Goal: Find specific page/section: Find specific page/section

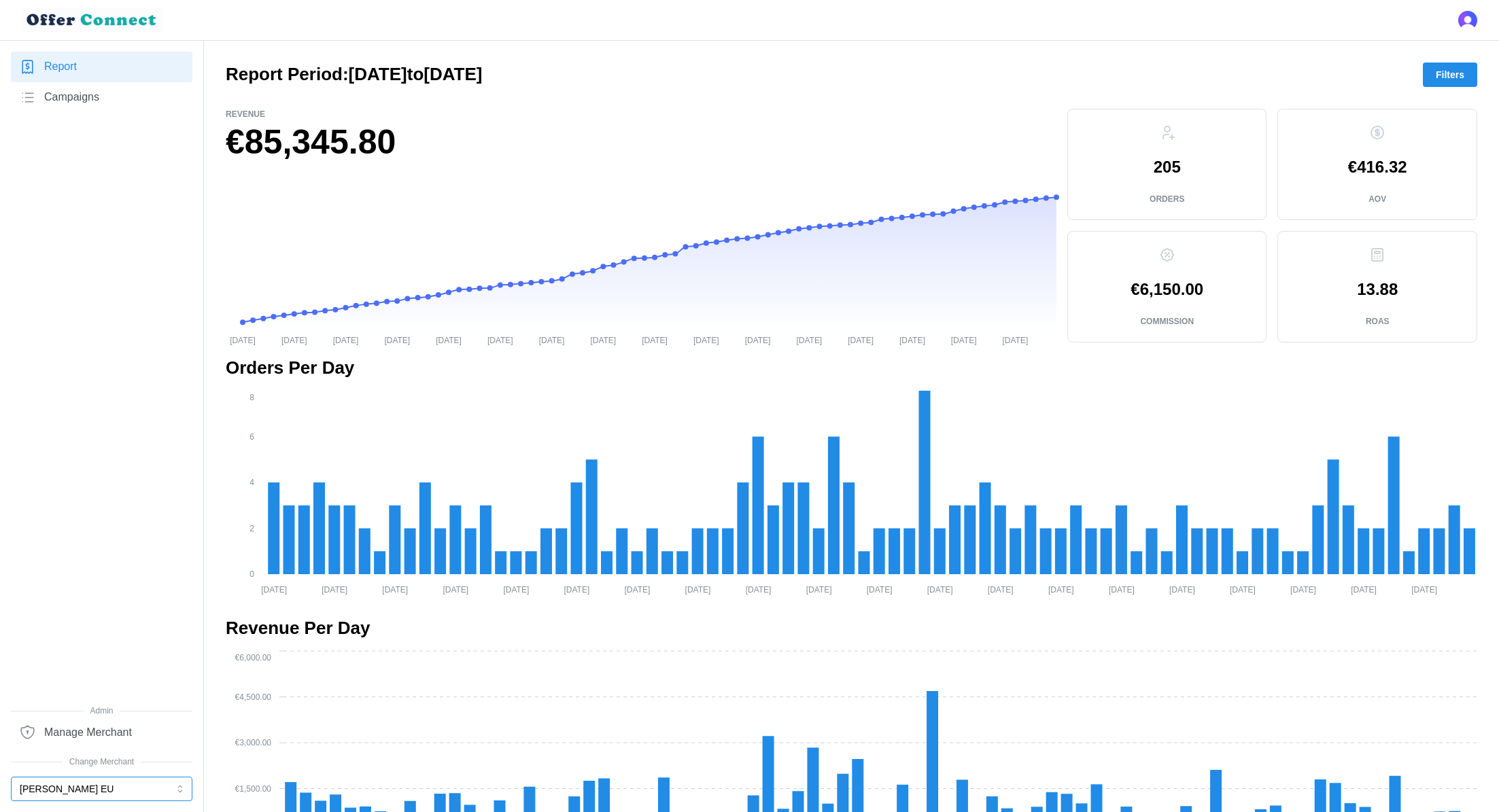
click at [60, 789] on button "[PERSON_NAME] EU" at bounding box center [101, 788] width 181 height 24
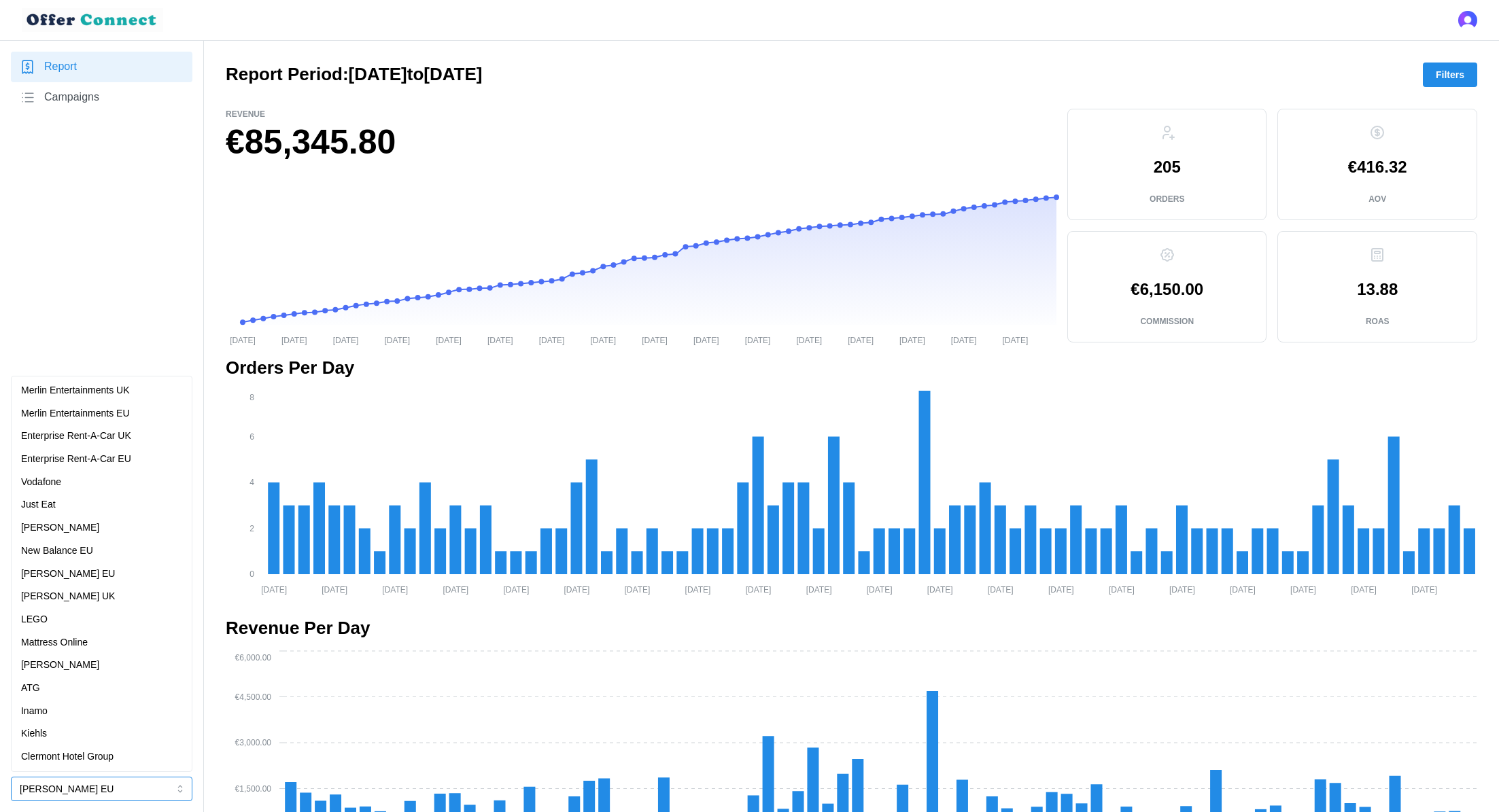
click at [89, 521] on div "[PERSON_NAME]" at bounding box center [101, 528] width 161 height 15
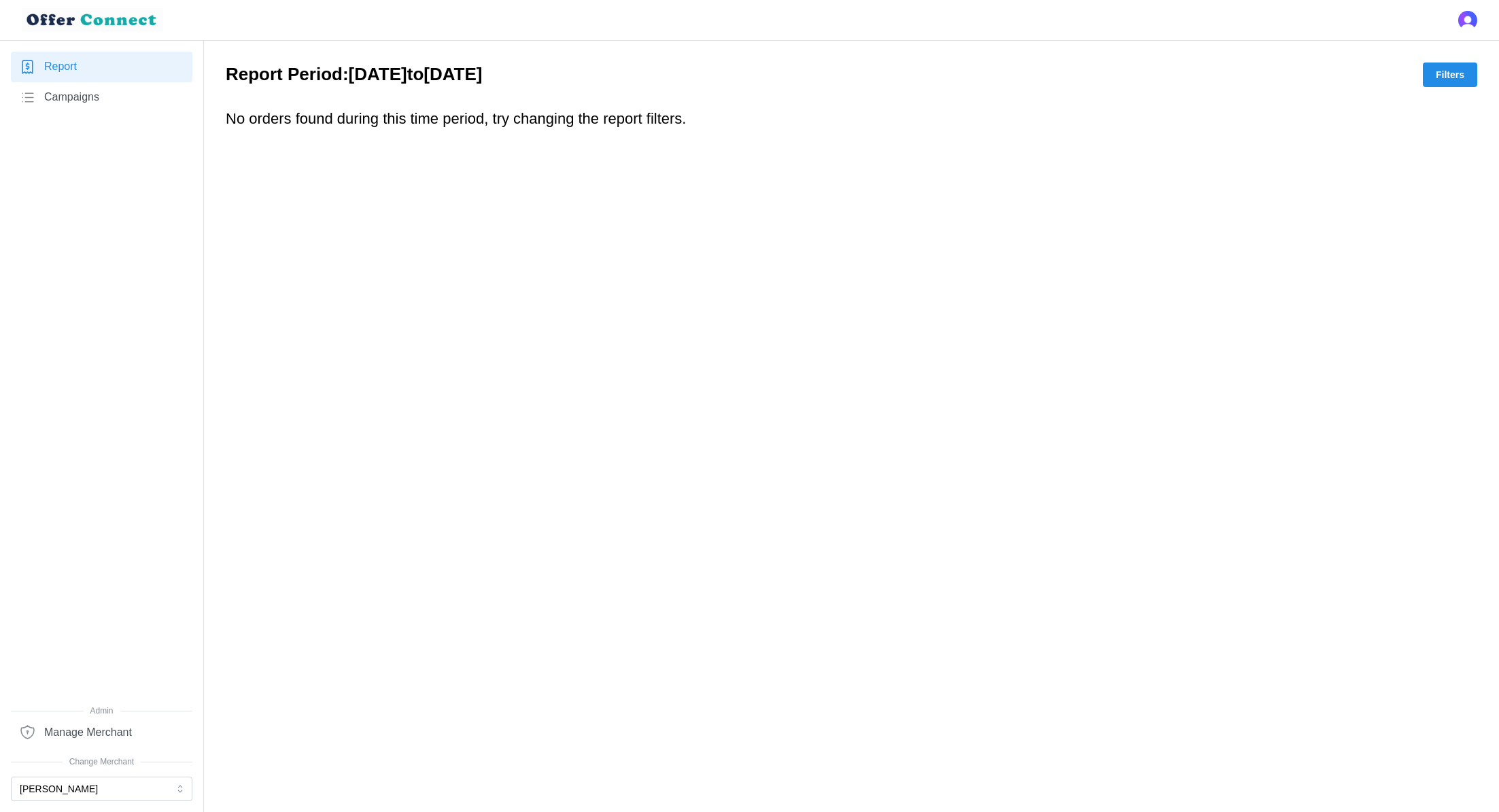
click at [1451, 71] on span "Filters" at bounding box center [1450, 74] width 29 height 23
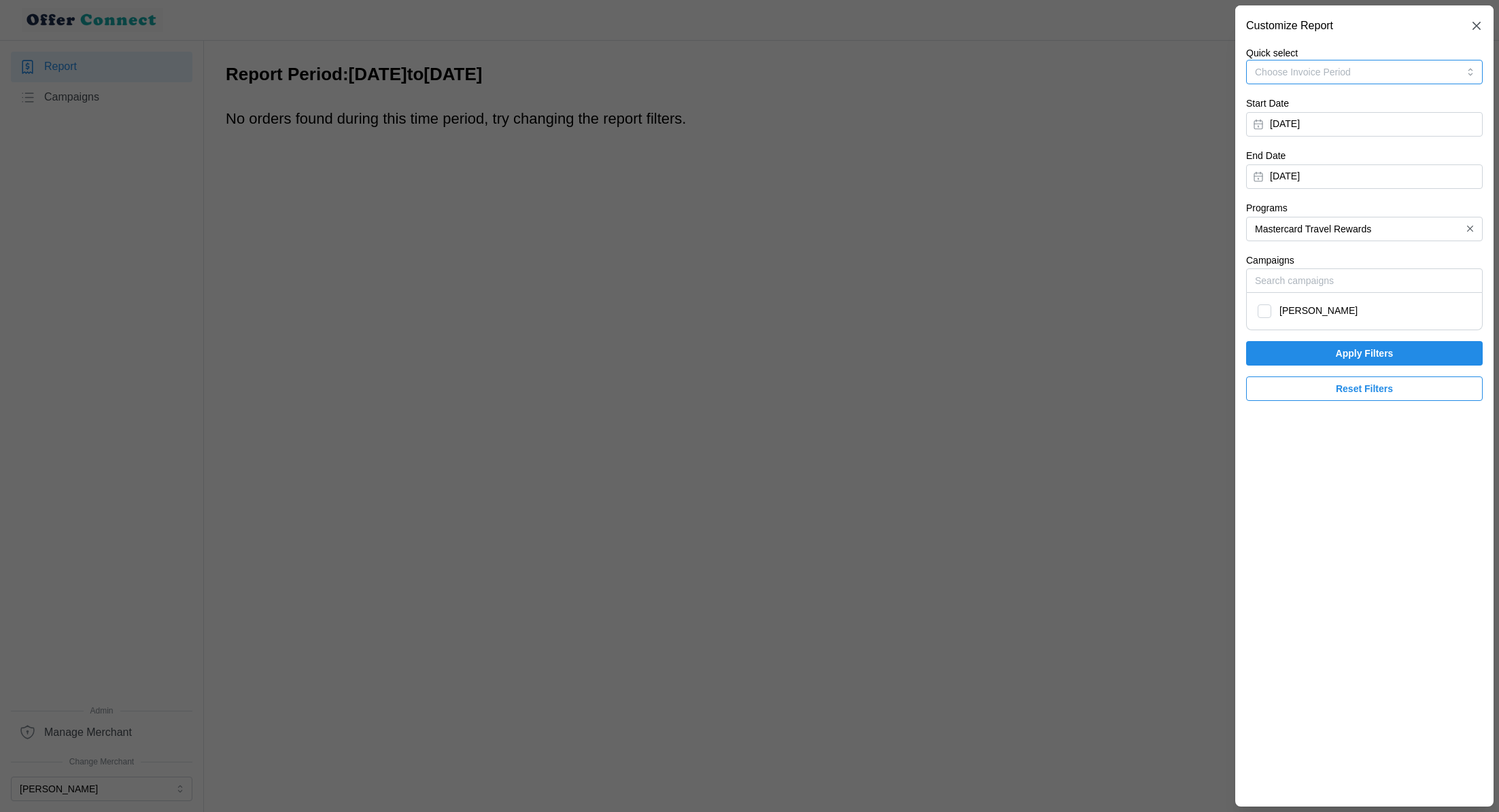
click at [1396, 67] on button "Choose Invoice Period" at bounding box center [1364, 72] width 236 height 24
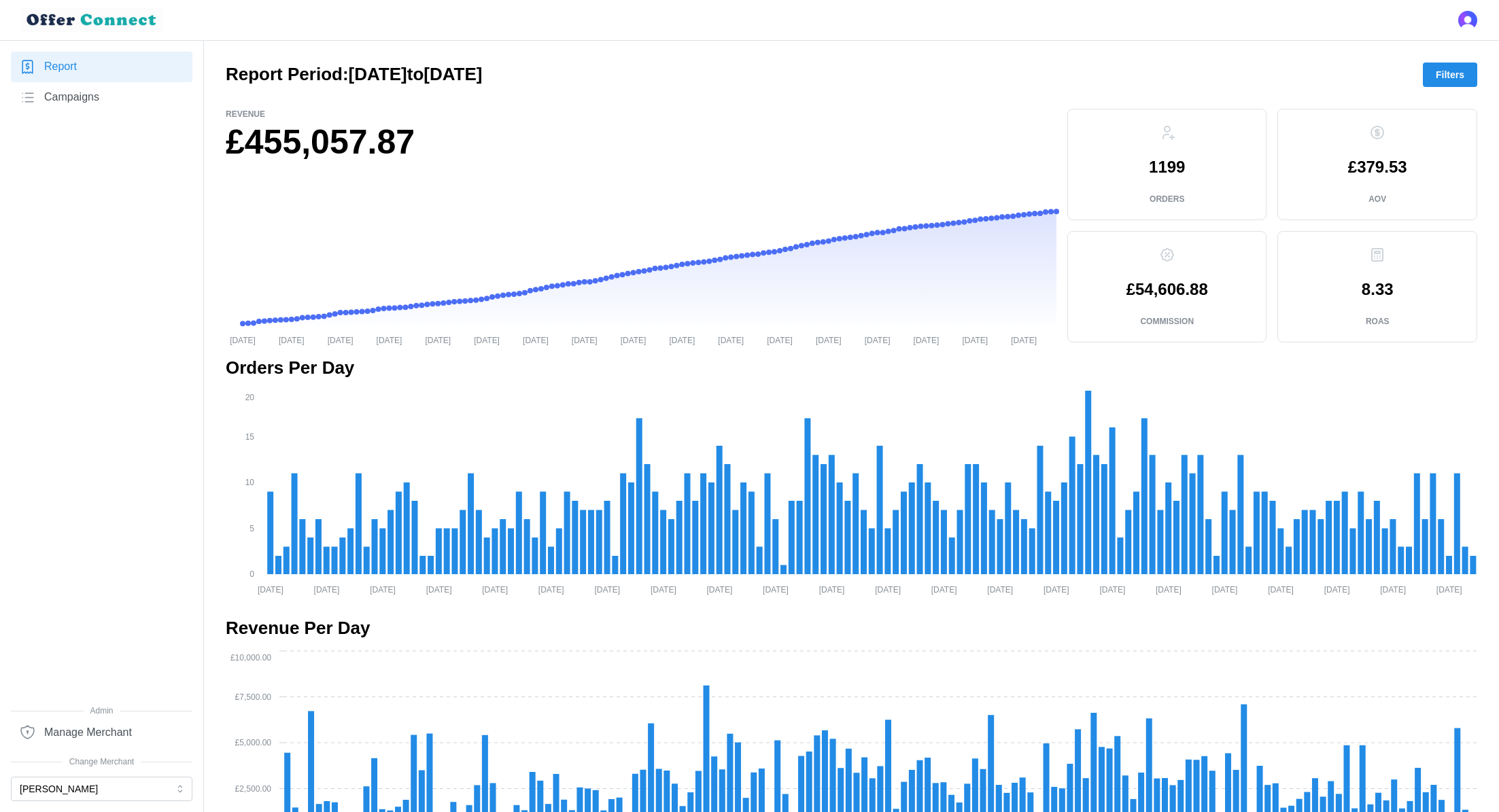
click at [1439, 69] on span "Filters" at bounding box center [1450, 74] width 29 height 23
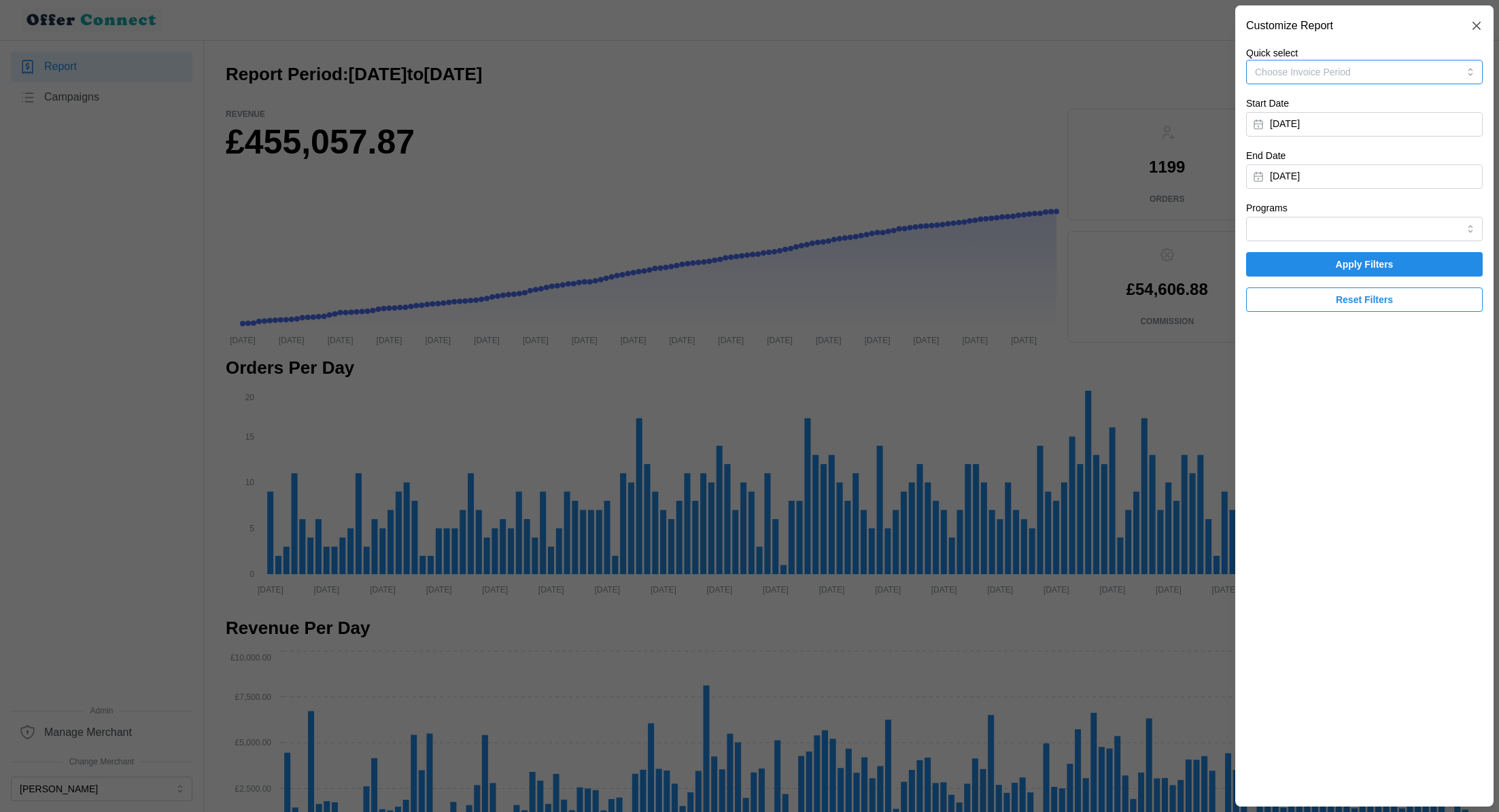
click at [1414, 77] on button "Choose Invoice Period" at bounding box center [1364, 72] width 236 height 24
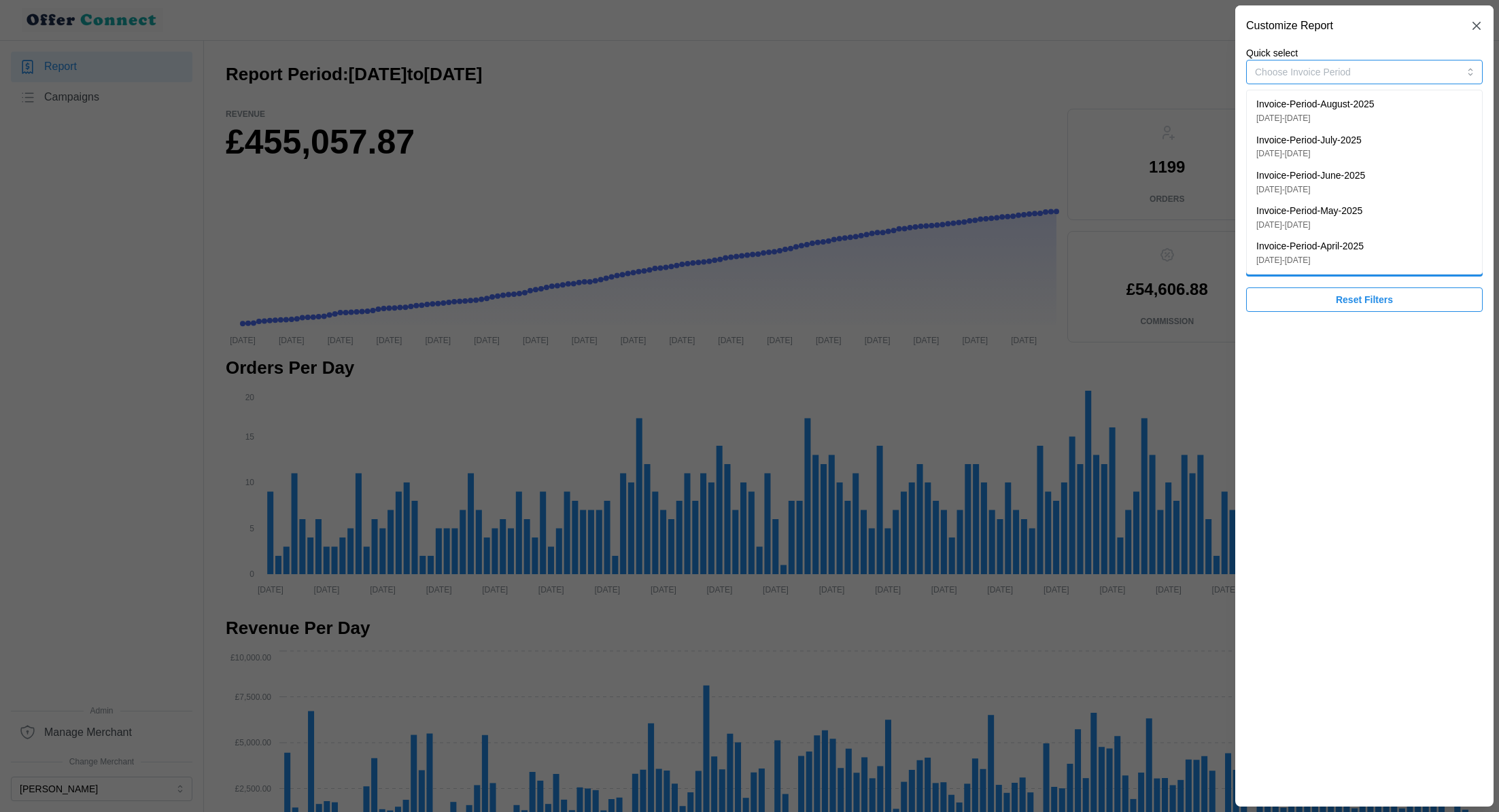
click at [1393, 115] on div "Invoice-Period-August-2025 [DATE] - [DATE]" at bounding box center [1364, 111] width 216 height 27
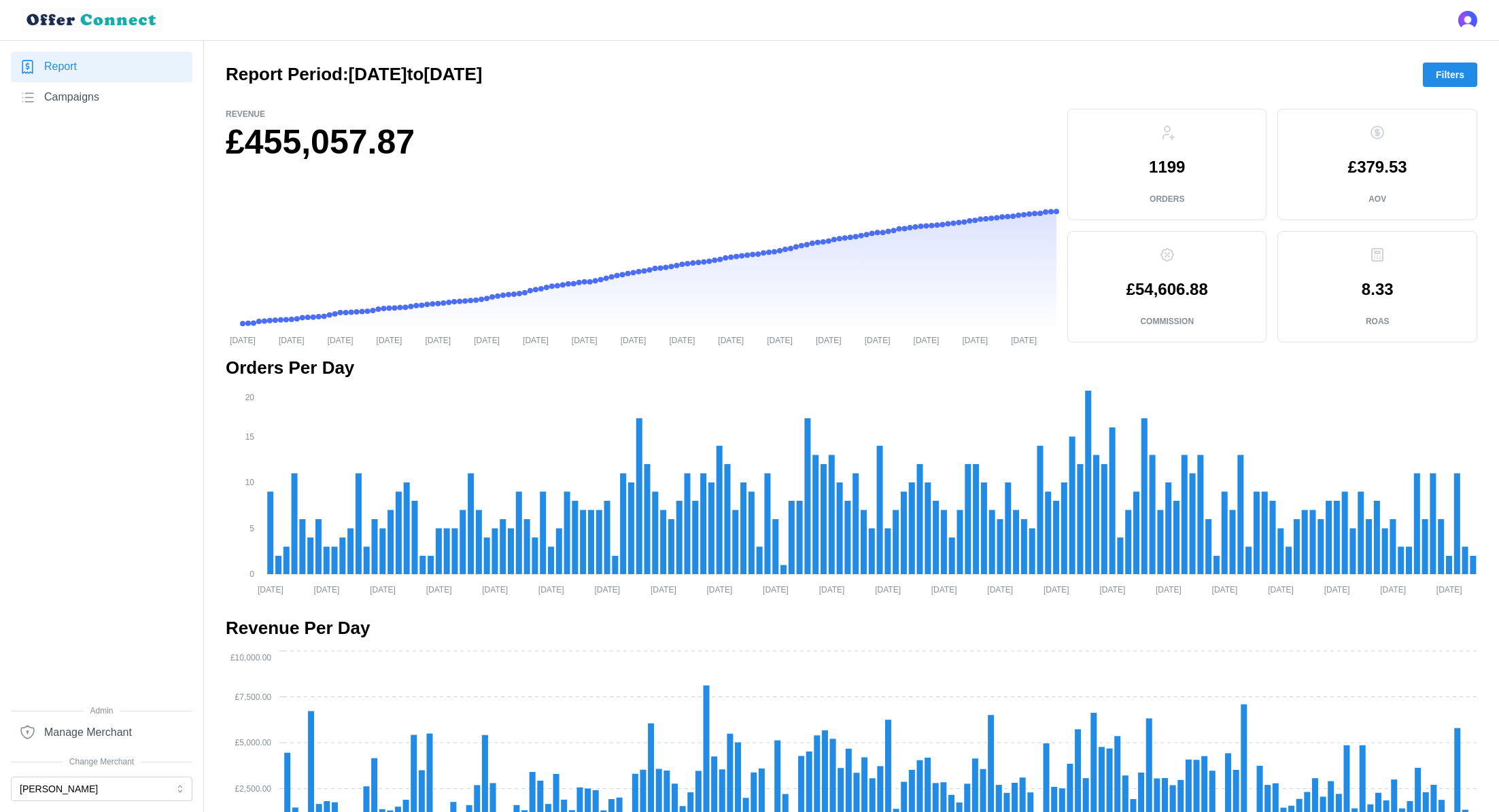
click at [1449, 71] on span "Filters" at bounding box center [1450, 74] width 29 height 23
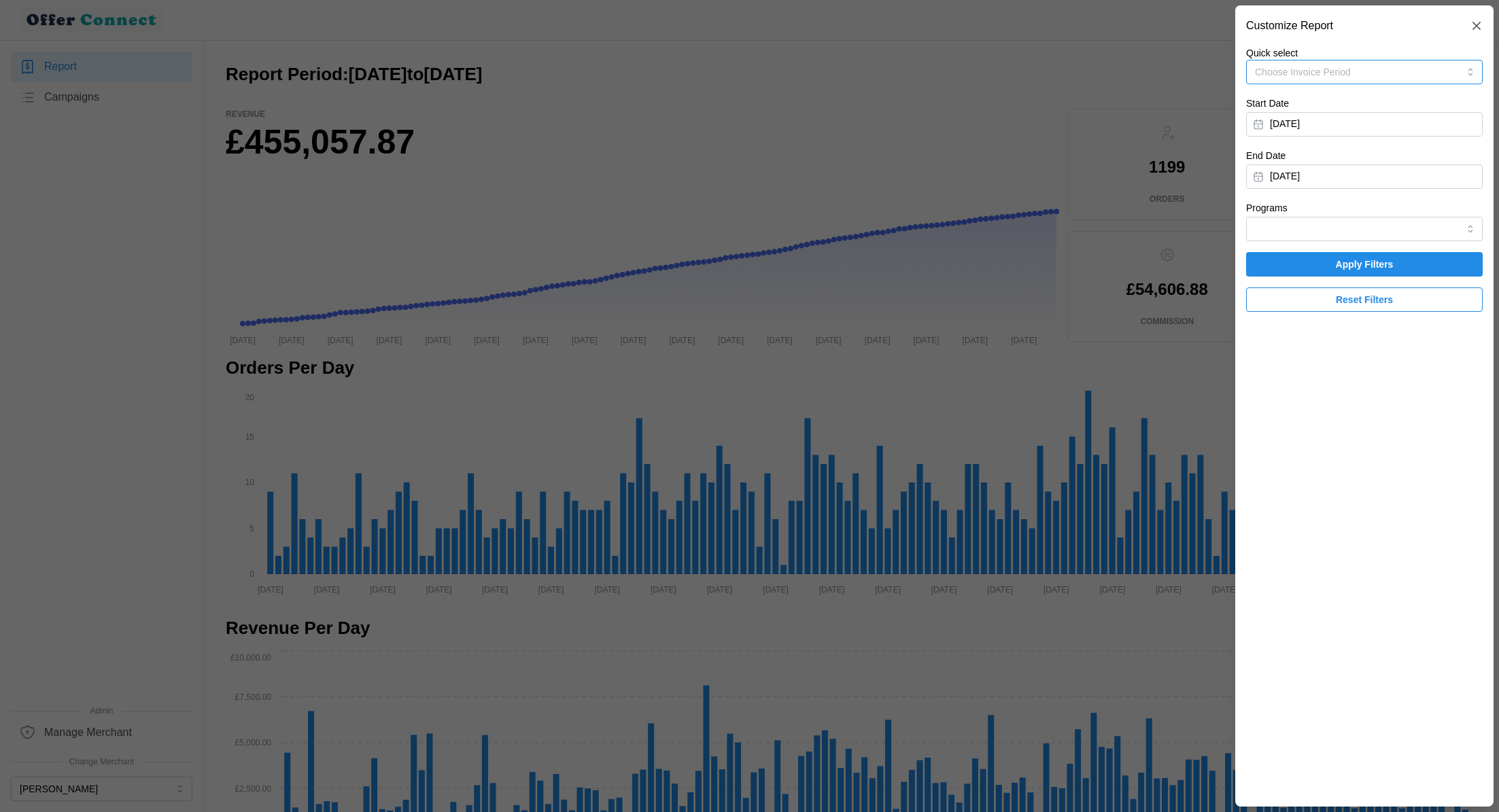
click at [1409, 74] on button "Choose Invoice Period" at bounding box center [1364, 72] width 236 height 24
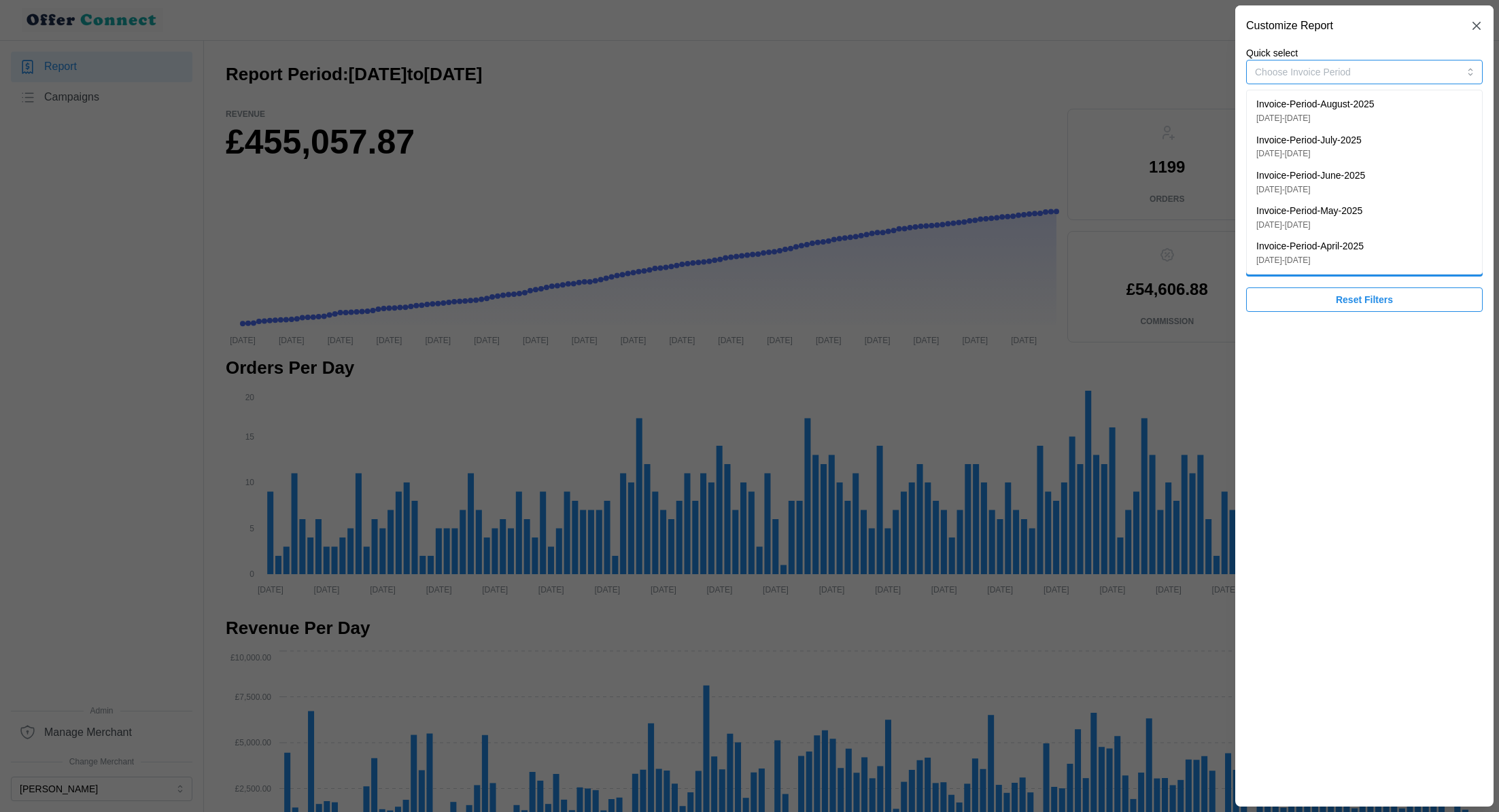
click at [1375, 119] on p "[DATE] - [DATE]" at bounding box center [1315, 119] width 119 height 13
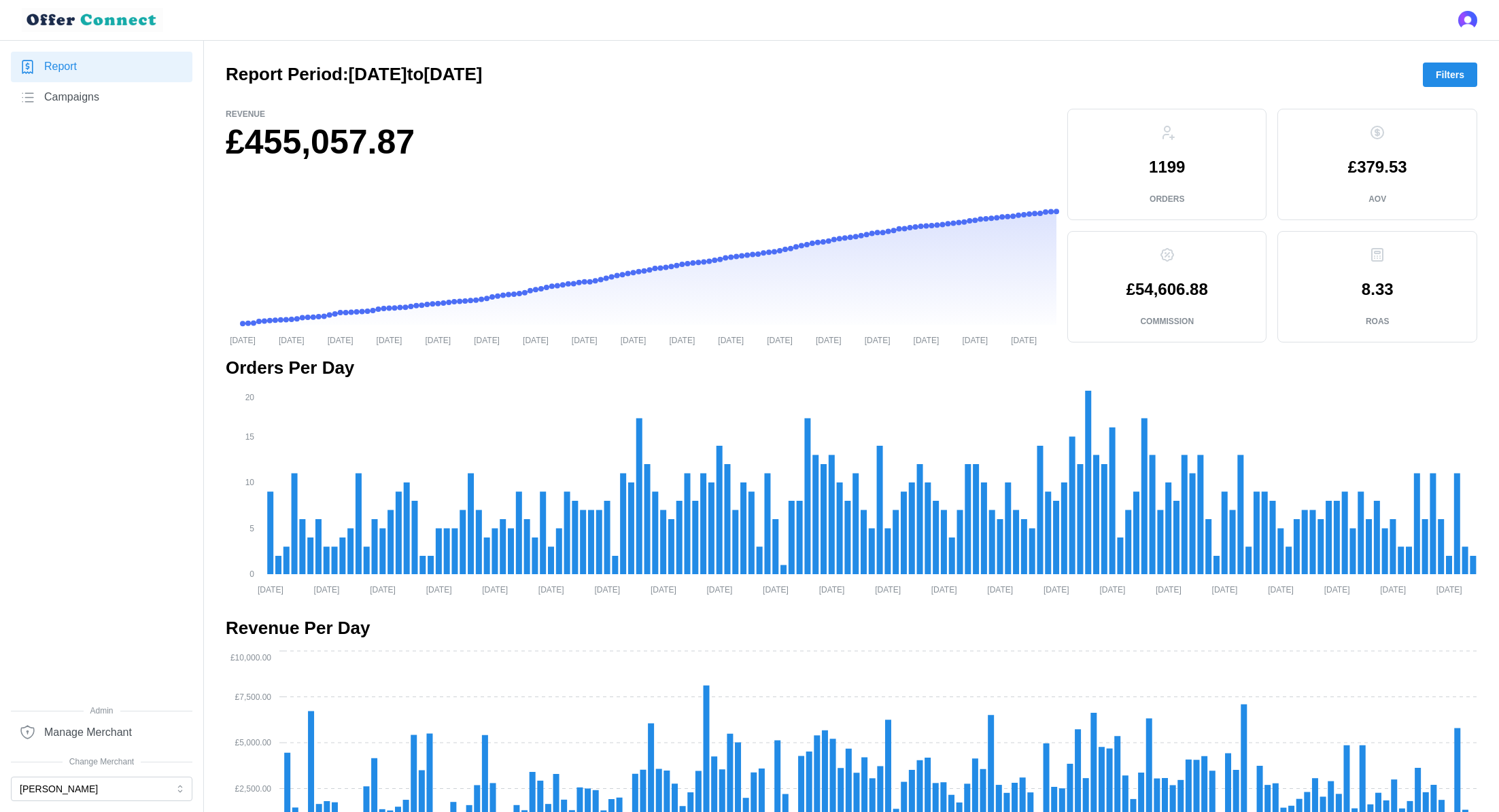
click at [1440, 76] on span "Filters" at bounding box center [1450, 74] width 29 height 23
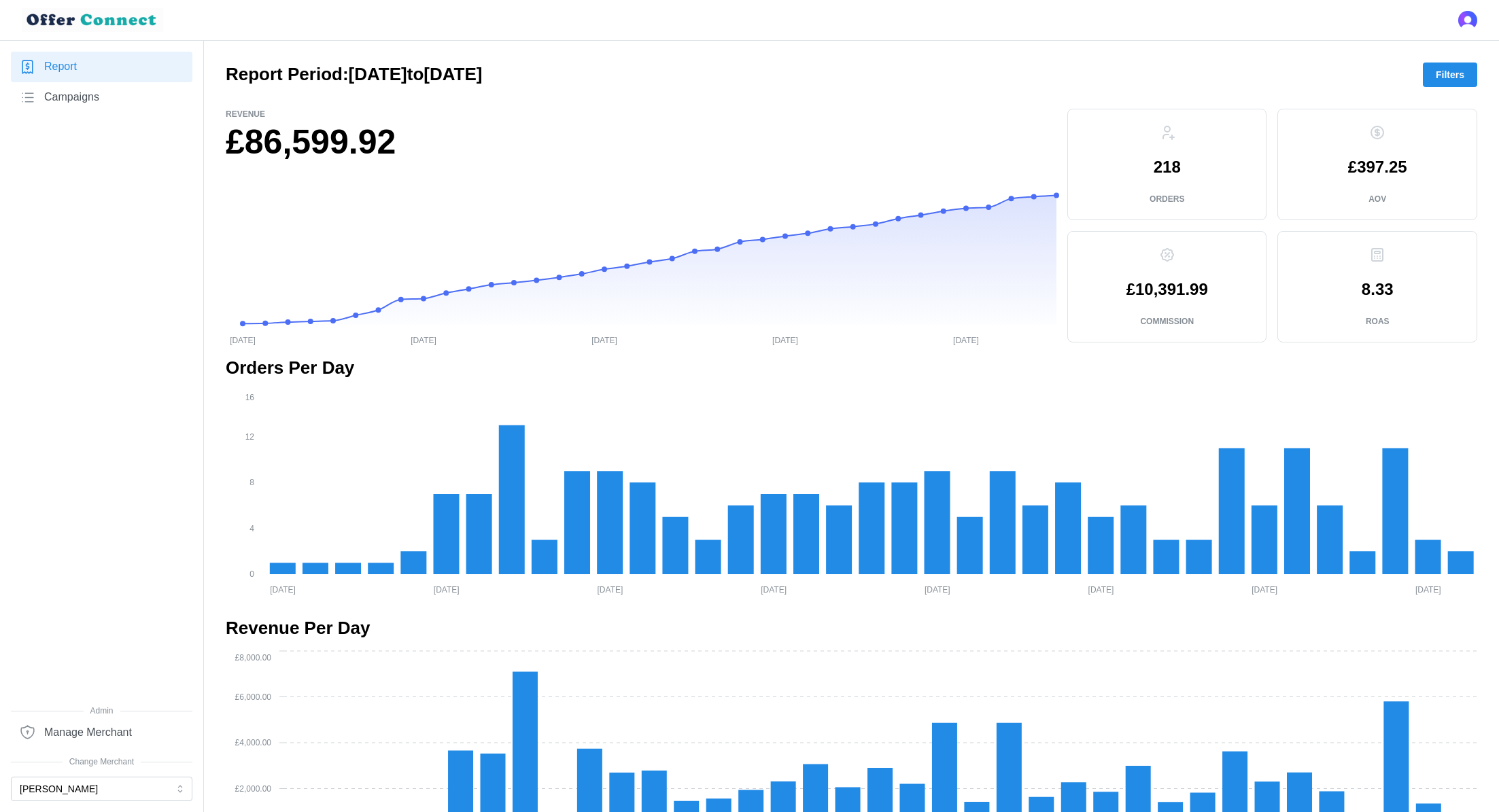
click at [1457, 77] on span "Filters" at bounding box center [1450, 74] width 29 height 23
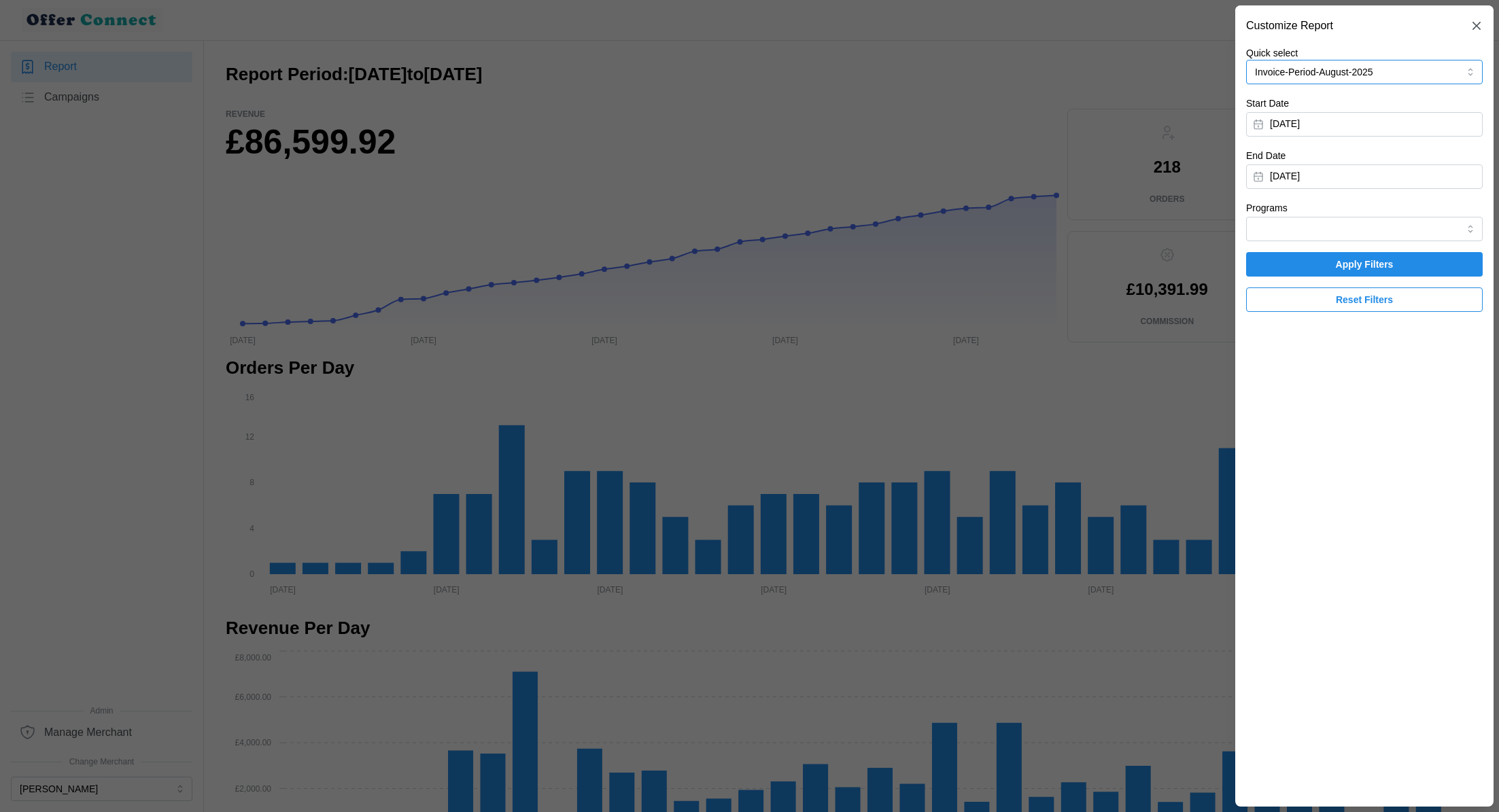
click at [1444, 69] on button "Invoice-Period-August-2025" at bounding box center [1364, 72] width 236 height 24
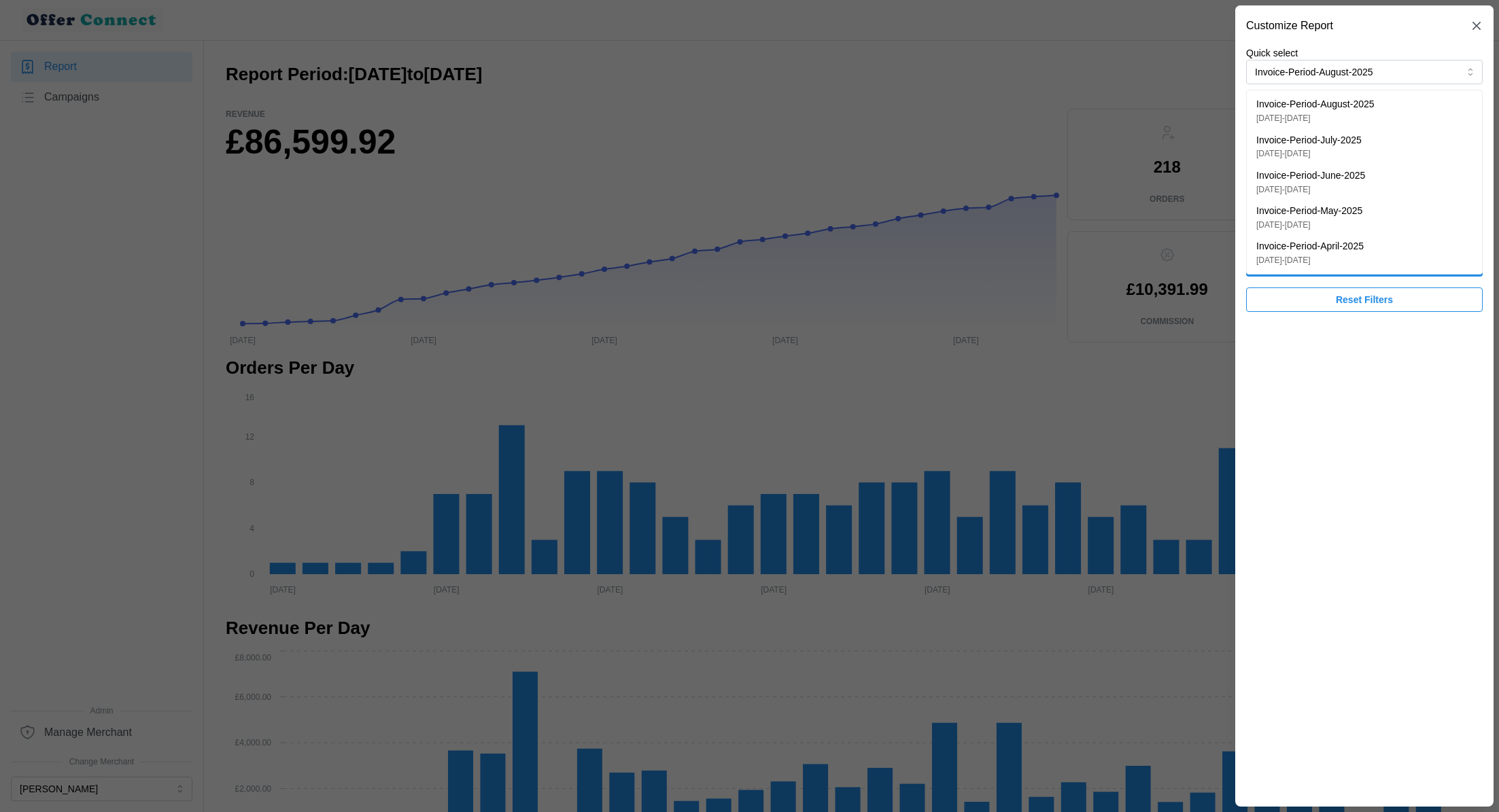
click at [147, 598] on div at bounding box center [749, 406] width 1499 height 812
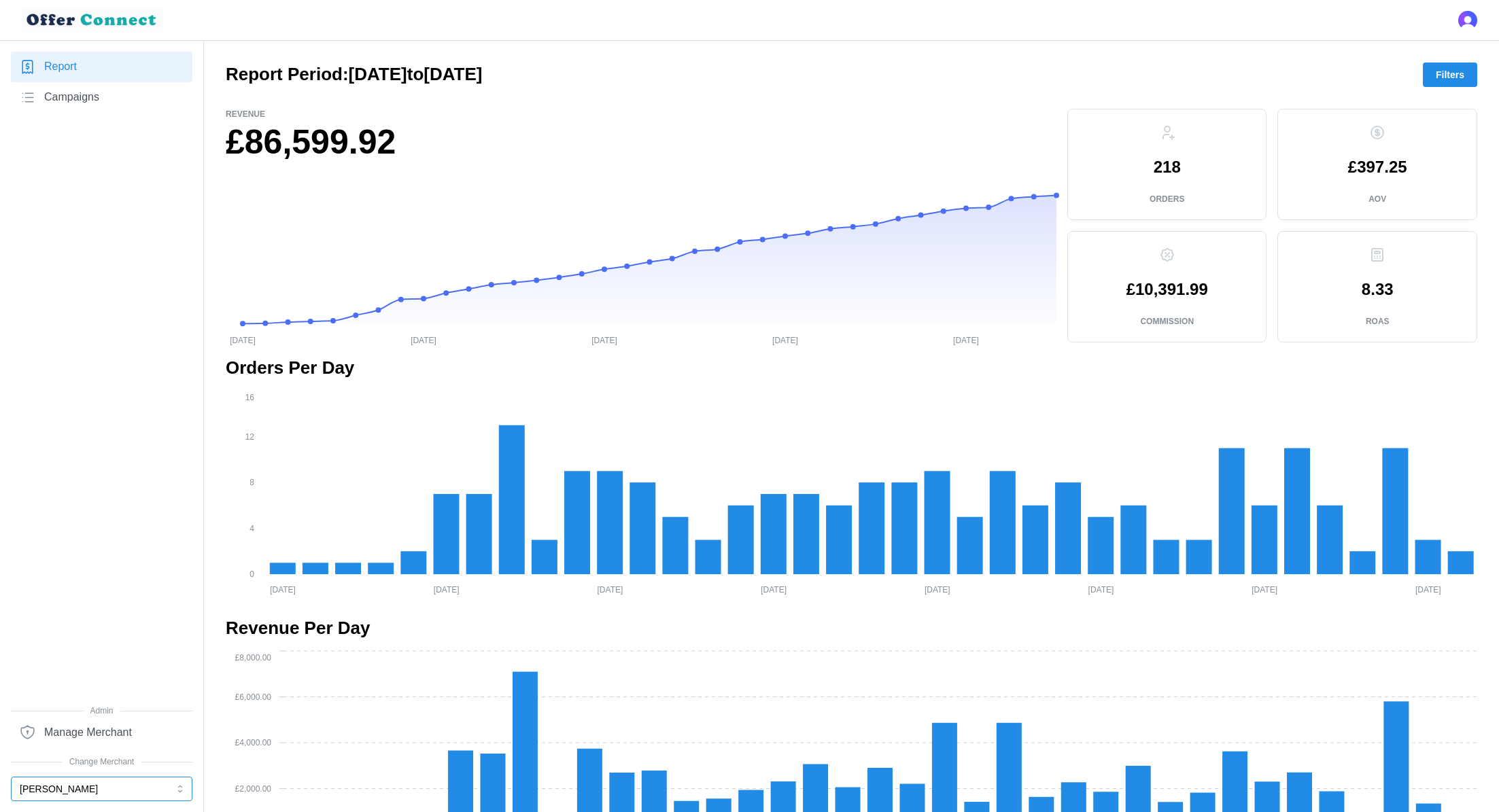
click at [101, 791] on button "[PERSON_NAME]" at bounding box center [101, 788] width 181 height 24
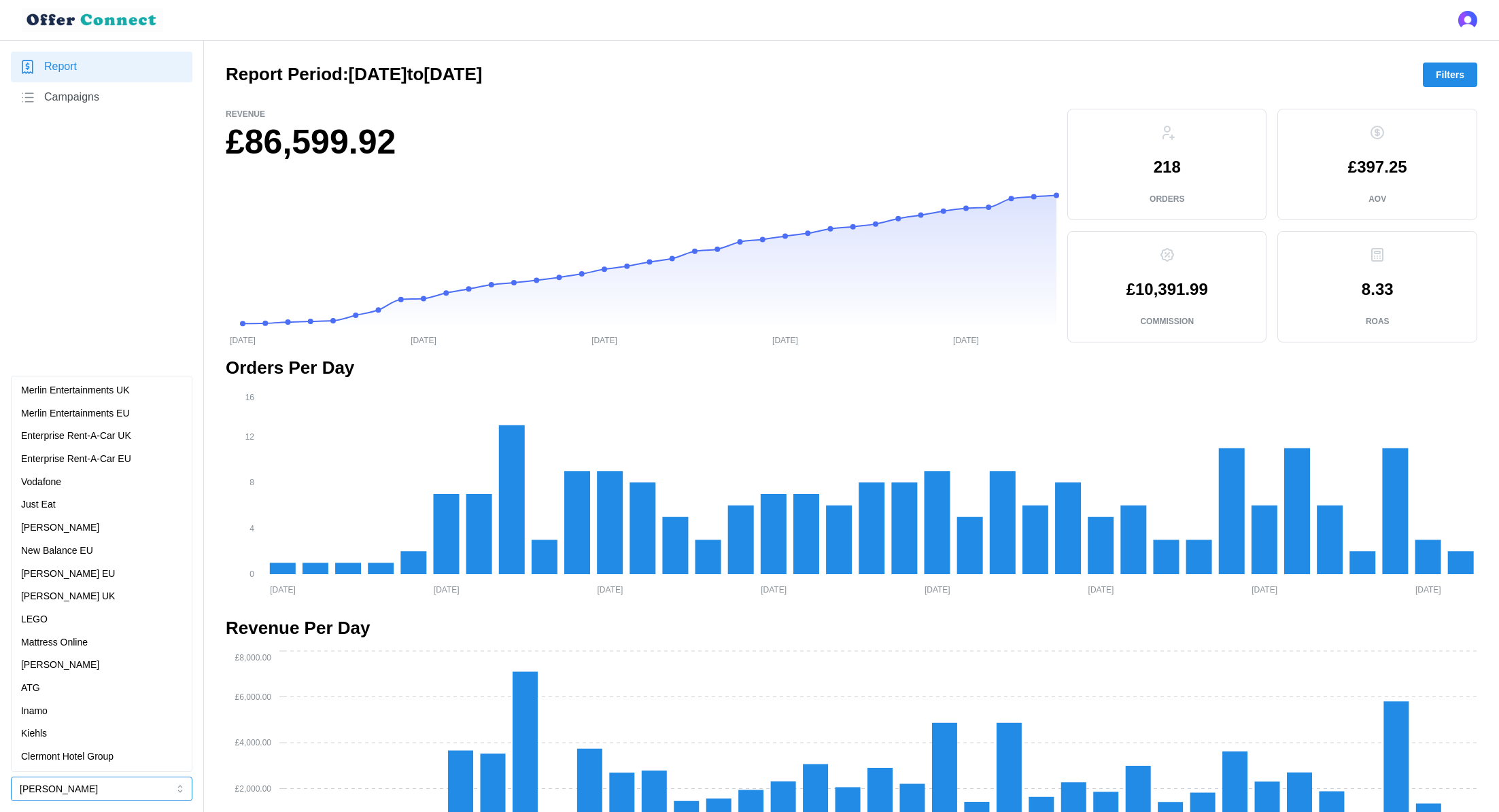
click at [119, 388] on p "Merlin Entertainments UK" at bounding box center [75, 391] width 109 height 15
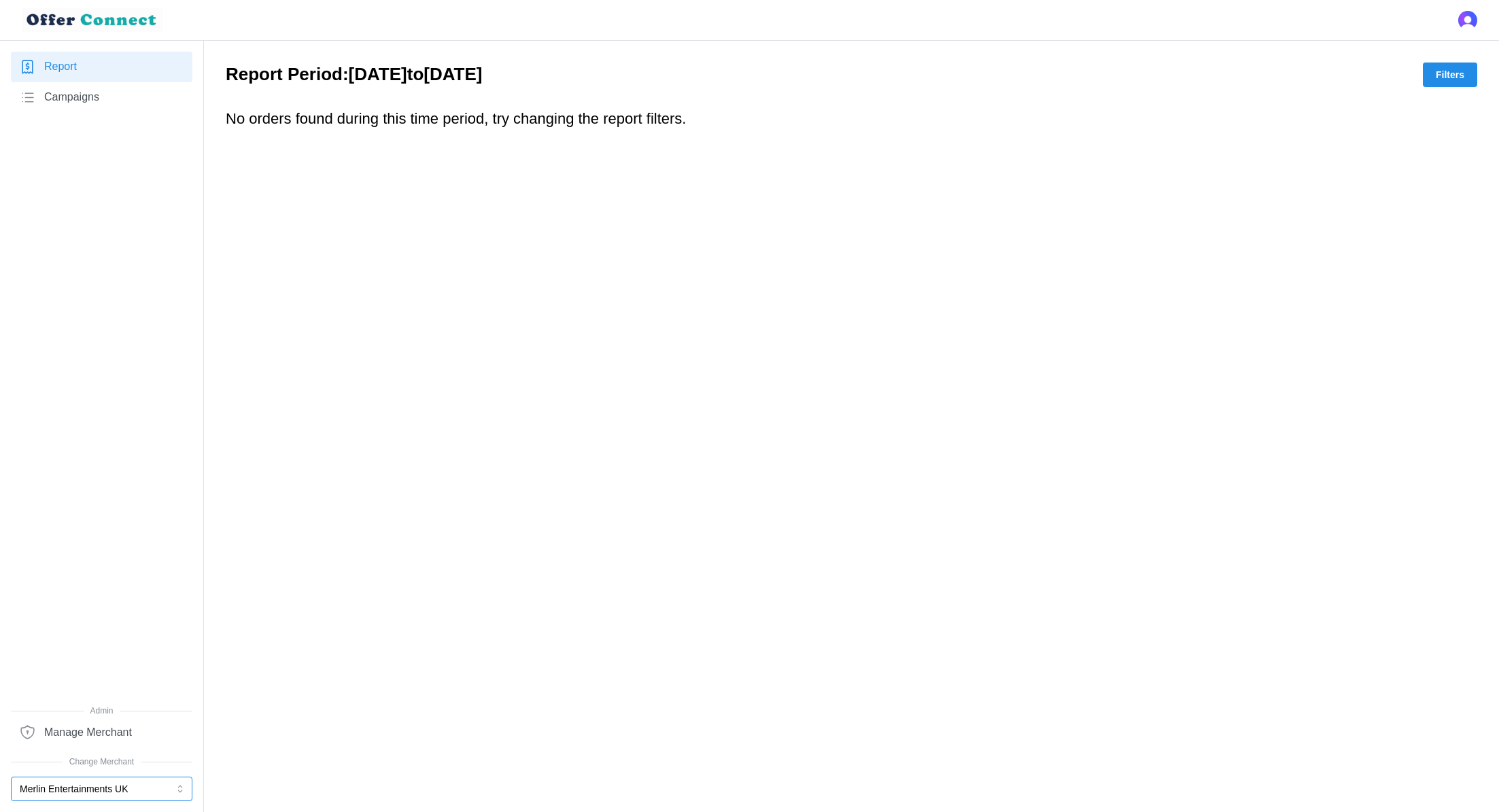
click at [64, 784] on button "Merlin Entertainments UK" at bounding box center [101, 788] width 181 height 24
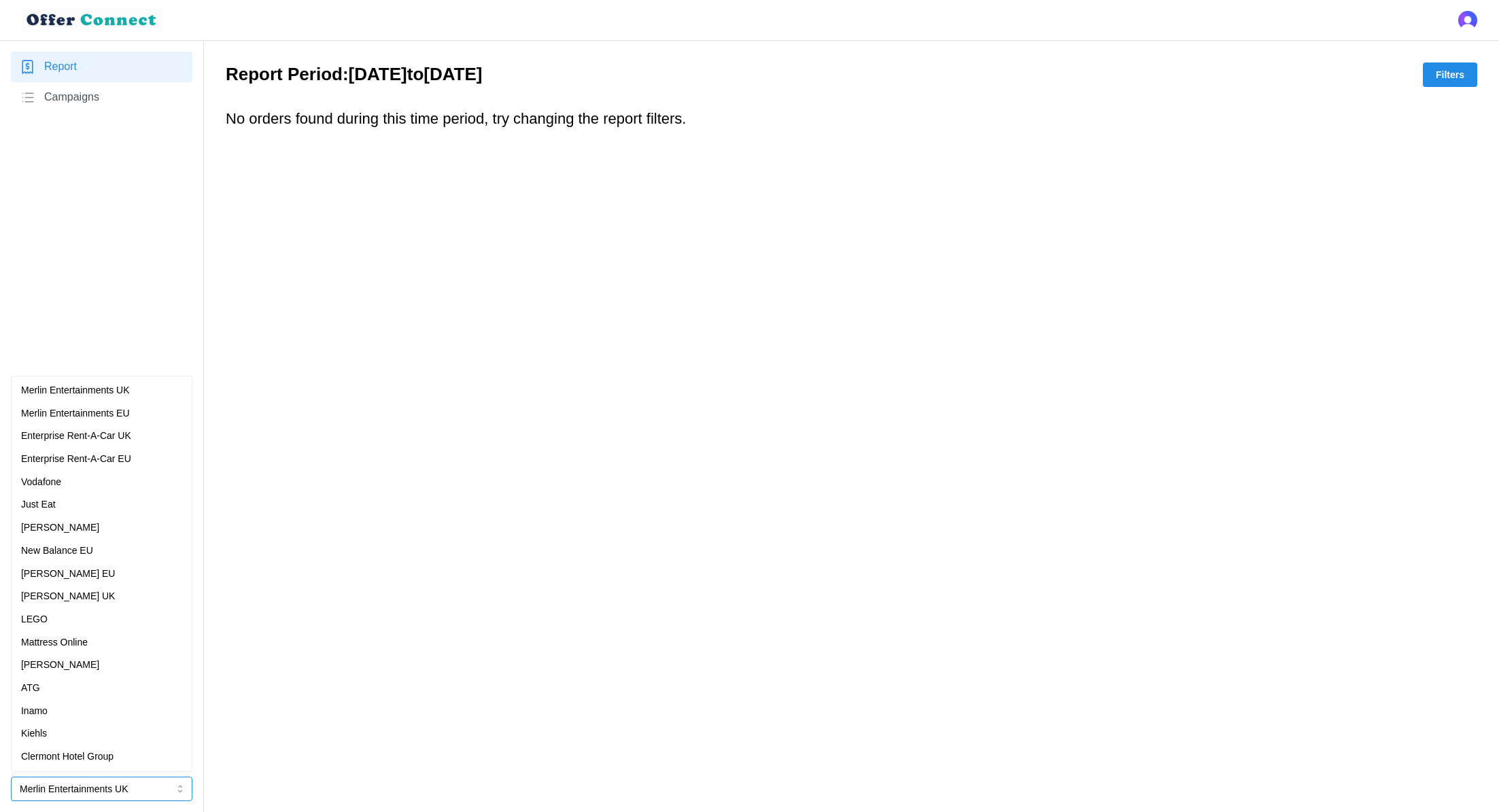
click at [130, 412] on p "Merlin Entertainments EU" at bounding box center [75, 413] width 109 height 15
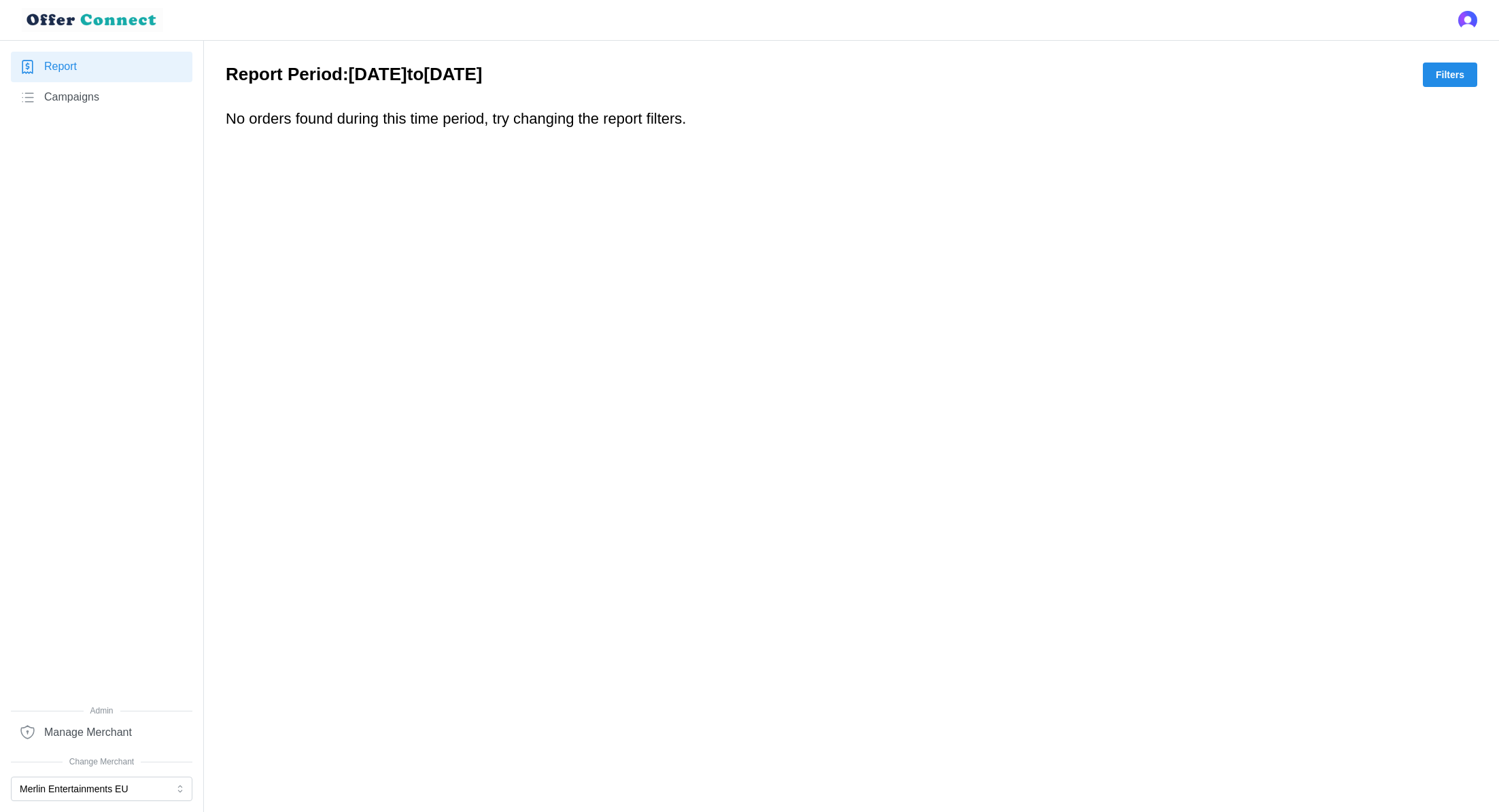
click at [1440, 66] on span "Filters" at bounding box center [1450, 74] width 29 height 23
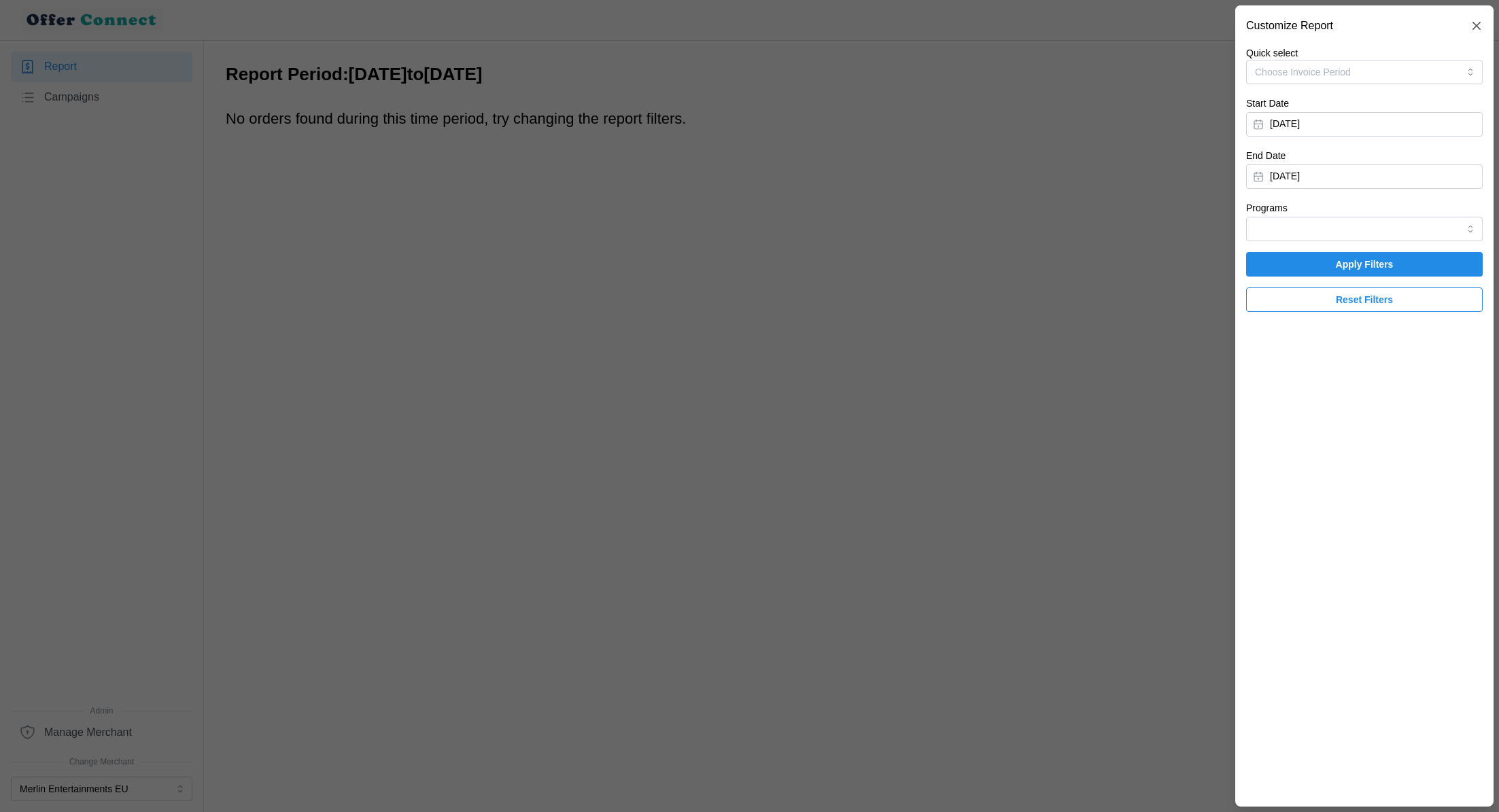
click at [1363, 259] on span "Apply Filters" at bounding box center [1364, 264] width 58 height 23
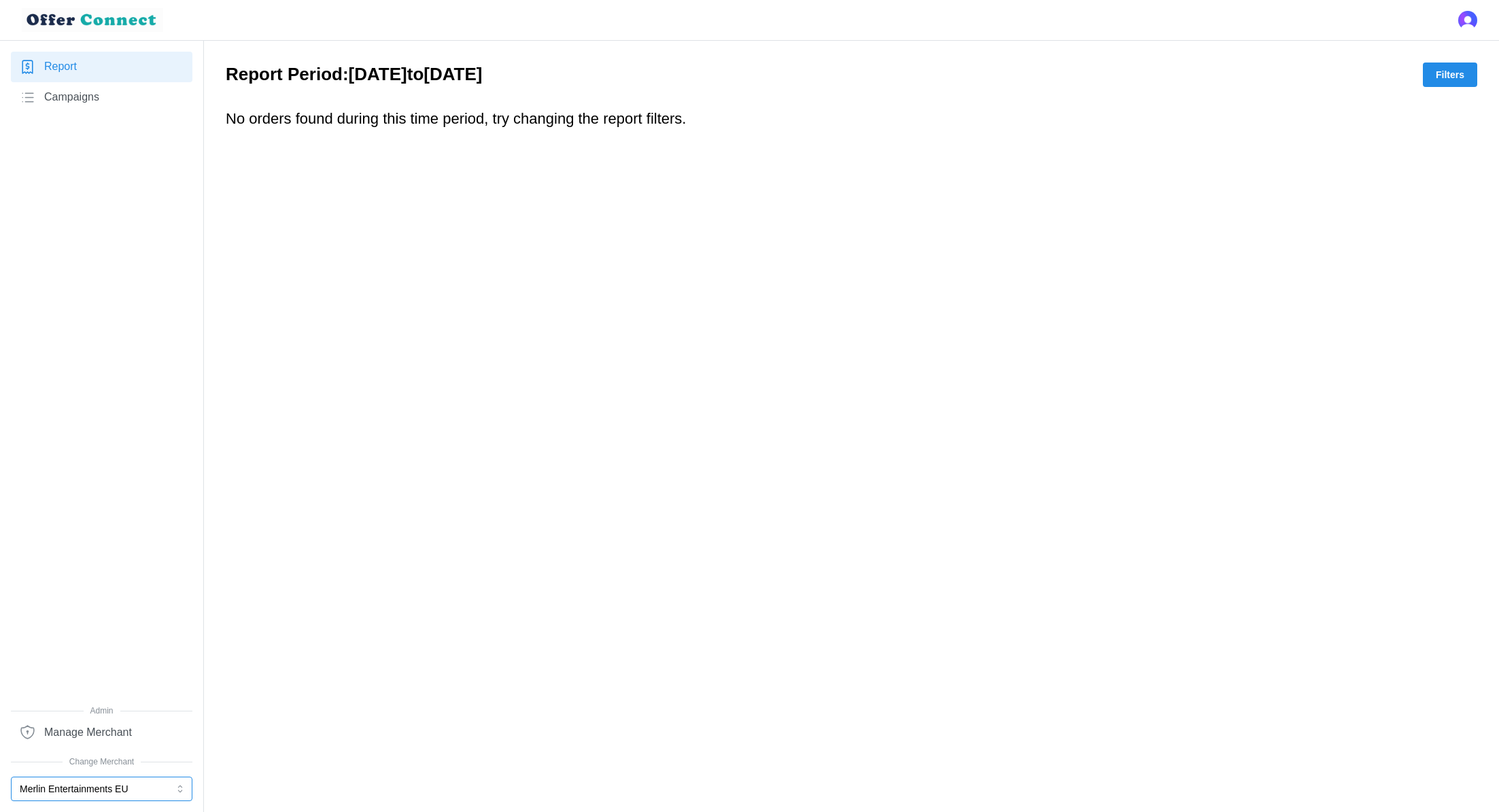
click at [101, 783] on button "Merlin Entertainments EU" at bounding box center [101, 788] width 181 height 24
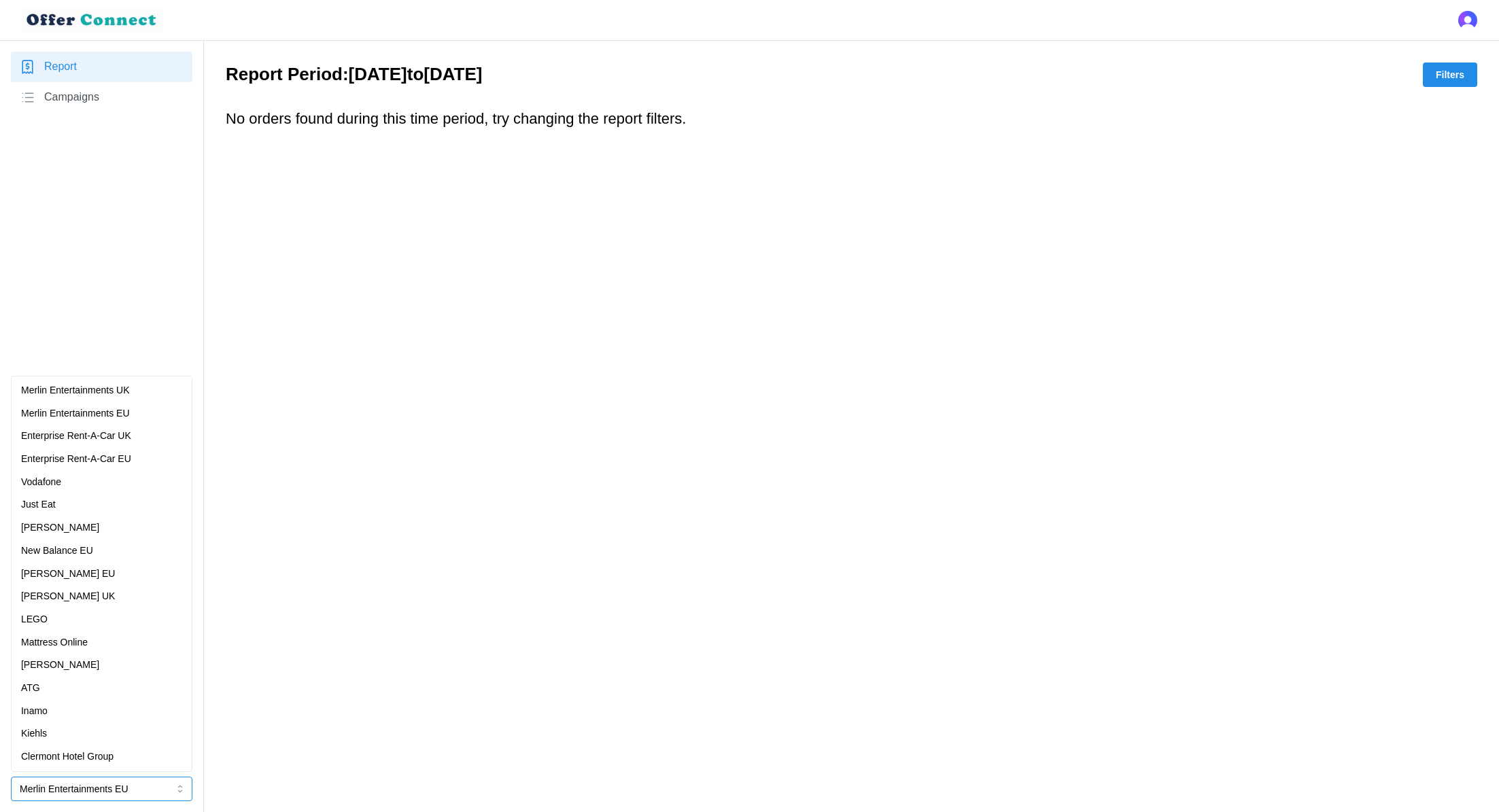
click at [106, 417] on p "Merlin Entertainments EU" at bounding box center [75, 413] width 109 height 15
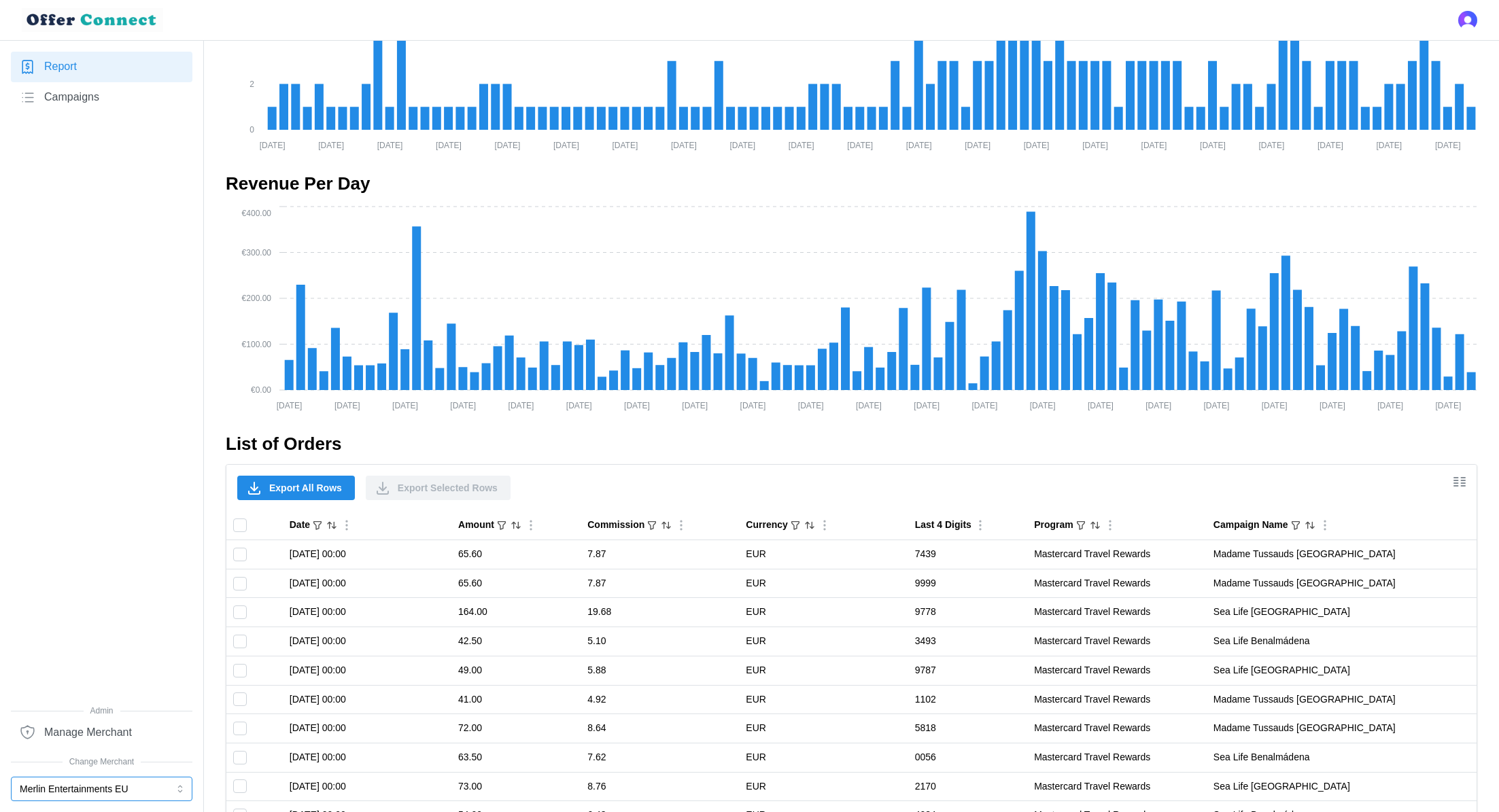
scroll to position [763, 0]
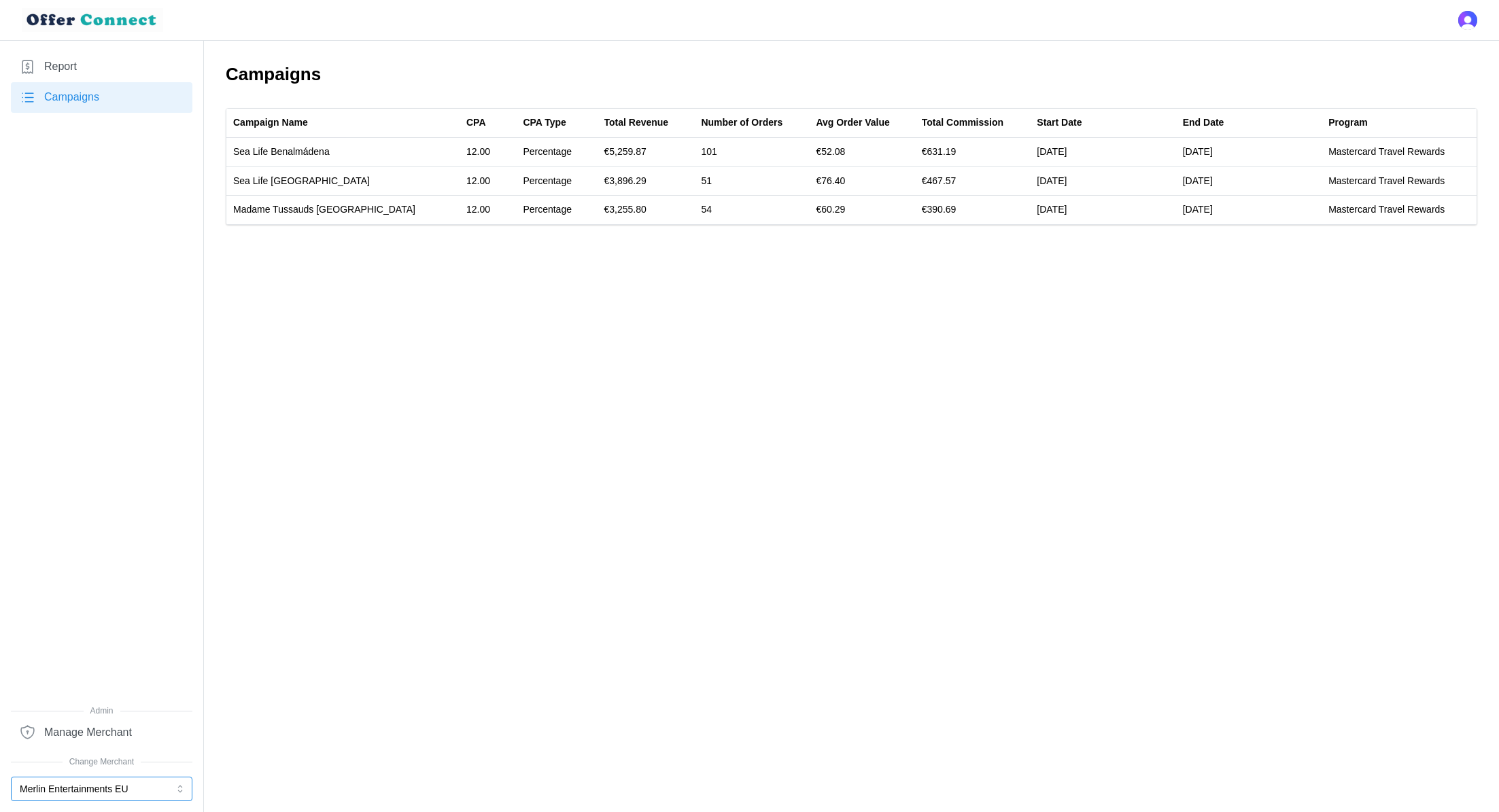
click at [119, 790] on button "Merlin Entertainments EU" at bounding box center [101, 788] width 181 height 24
click at [465, 477] on main "Campaigns Campaign Name CPA CPA Type Total Revenue Number of Orders Avg Order V…" at bounding box center [749, 406] width 1499 height 812
click at [91, 795] on button "Merlin Entertainments EU" at bounding box center [101, 788] width 181 height 24
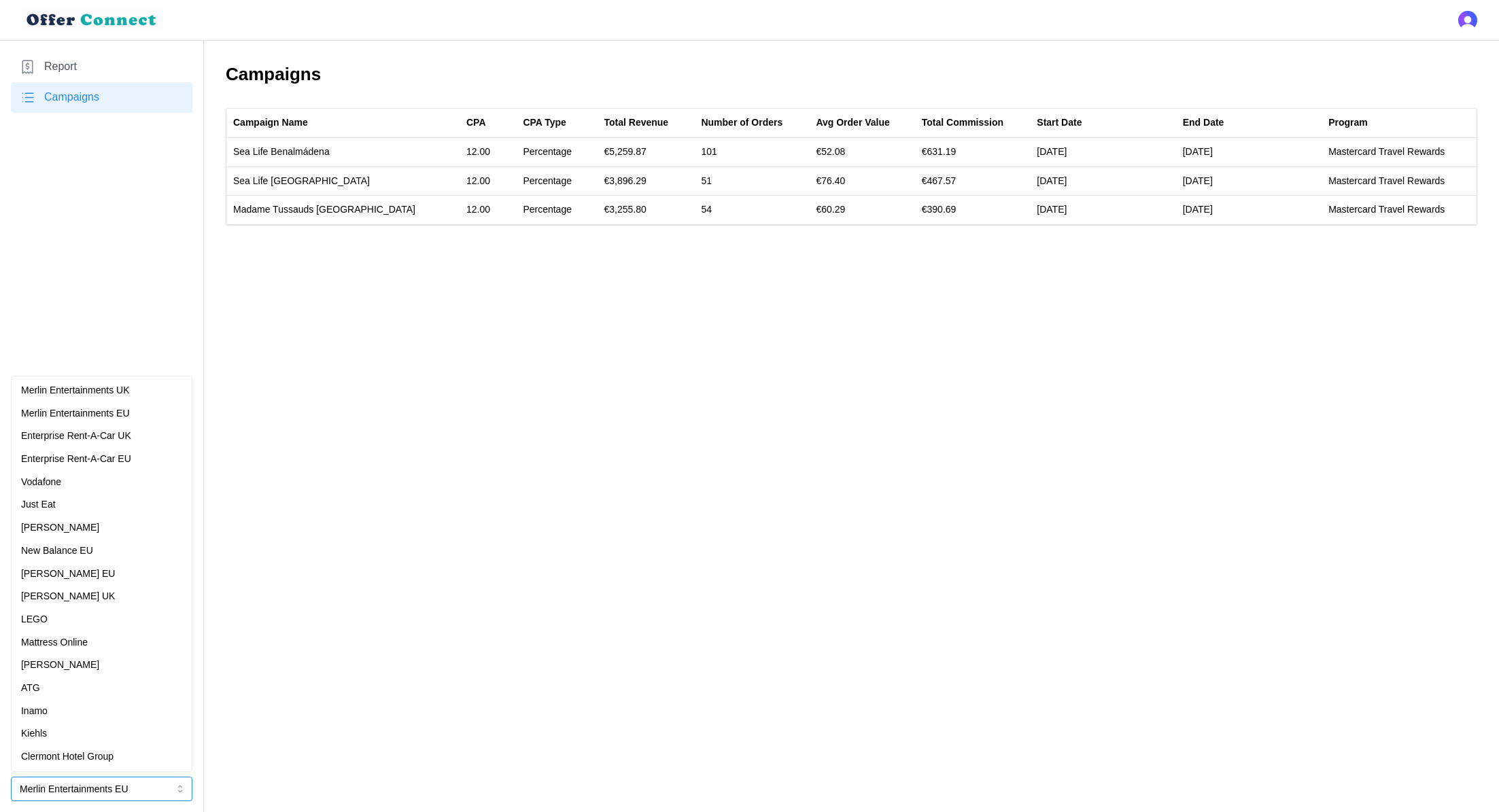
click at [70, 488] on div "Vodafone" at bounding box center [101, 482] width 161 height 15
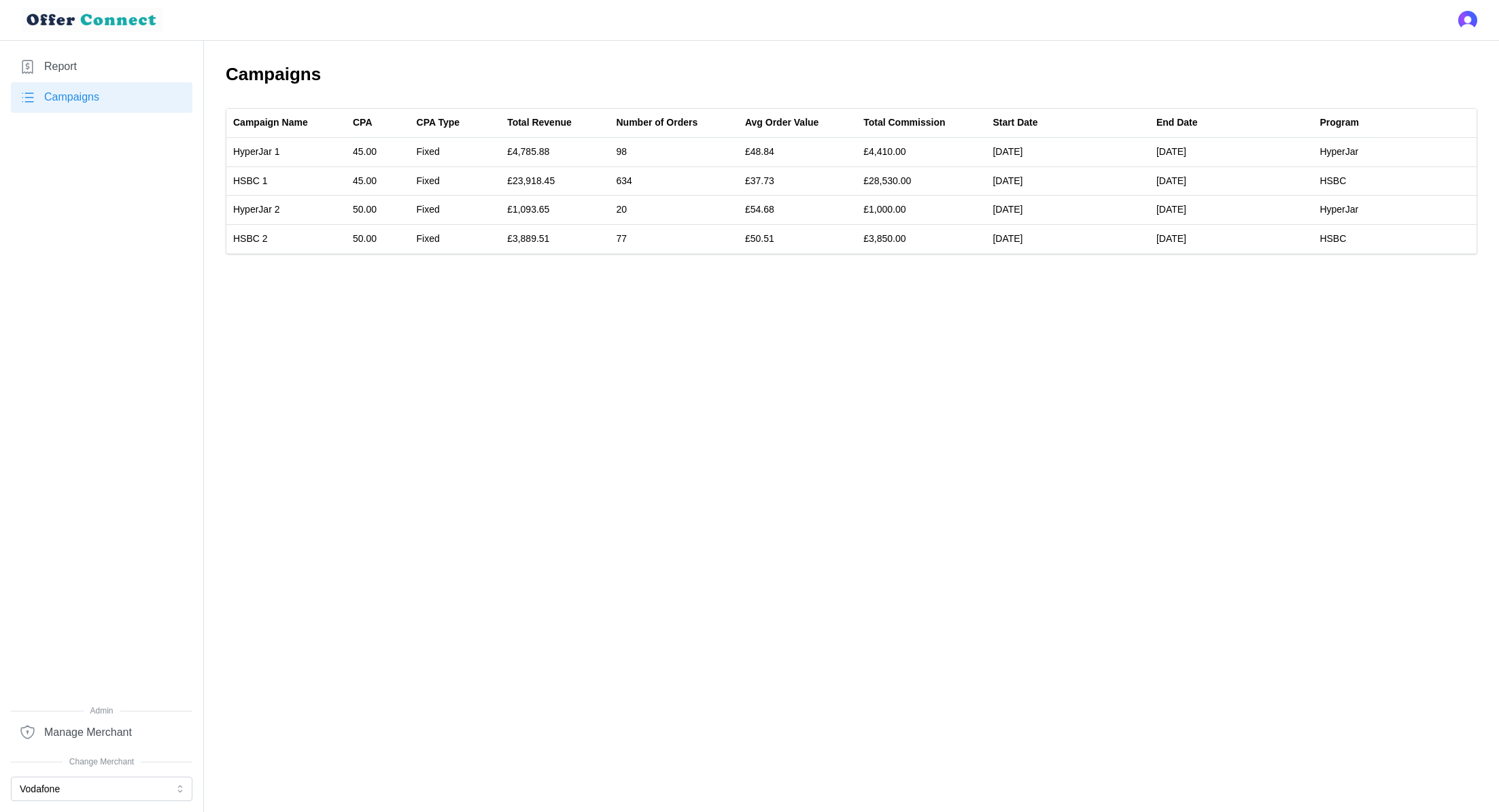
click at [97, 802] on nav "Report Campaigns Admin Manage Merchant Change Merchant Vodafone" at bounding box center [101, 426] width 204 height 771
click at [91, 787] on button "Vodafone" at bounding box center [101, 788] width 181 height 24
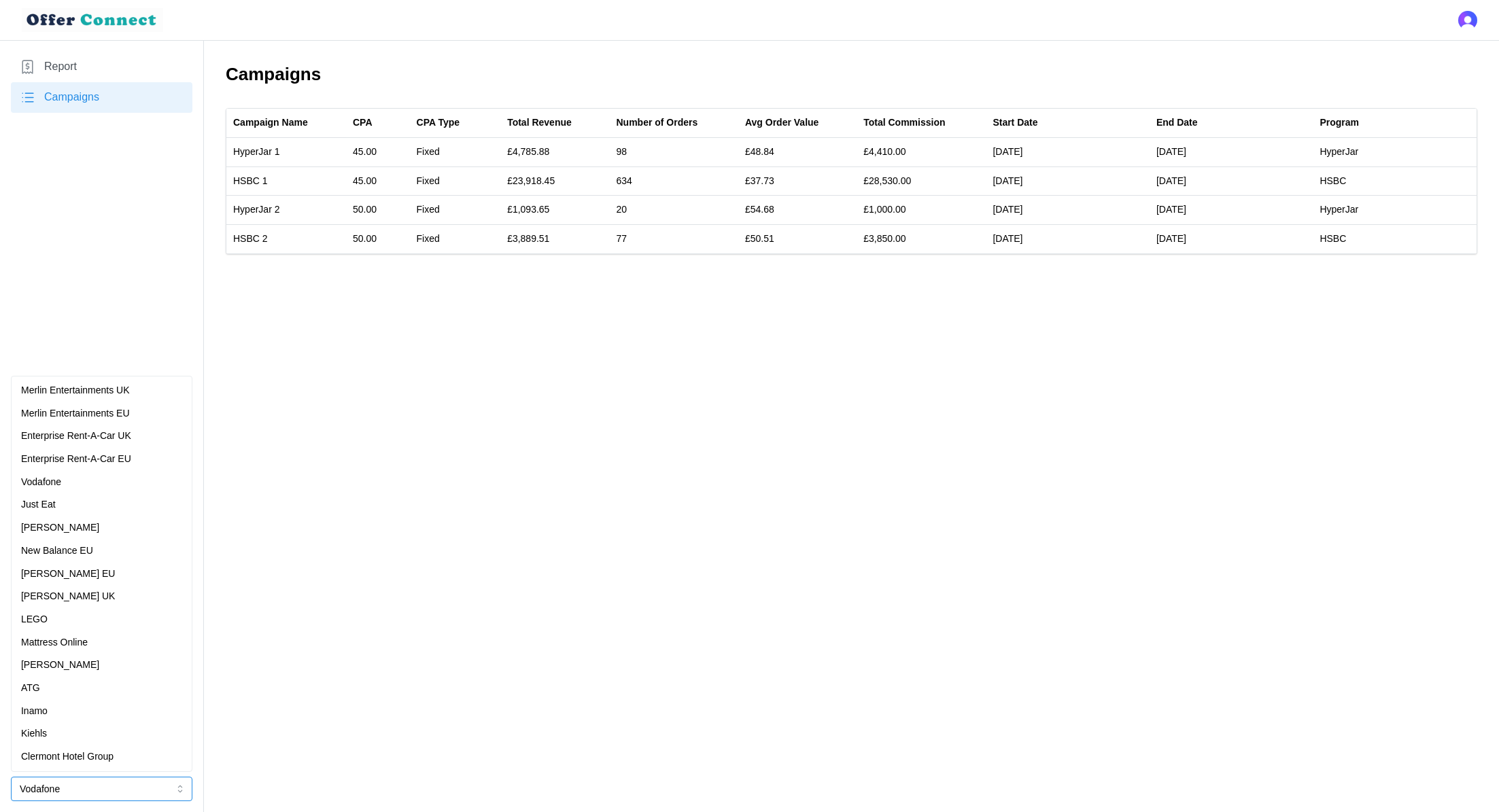
click at [130, 408] on p "Merlin Entertainments EU" at bounding box center [75, 413] width 109 height 15
